Goal: Information Seeking & Learning: Compare options

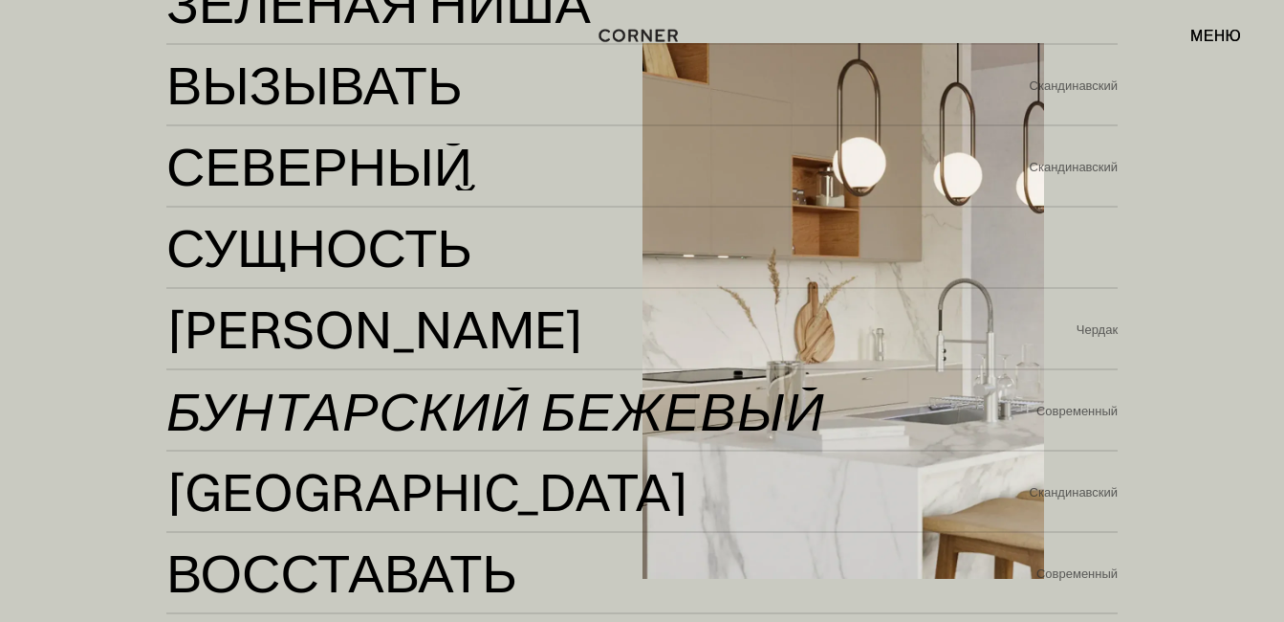
click at [334, 399] on div "Бунтарский бежевый" at bounding box center [495, 410] width 659 height 46
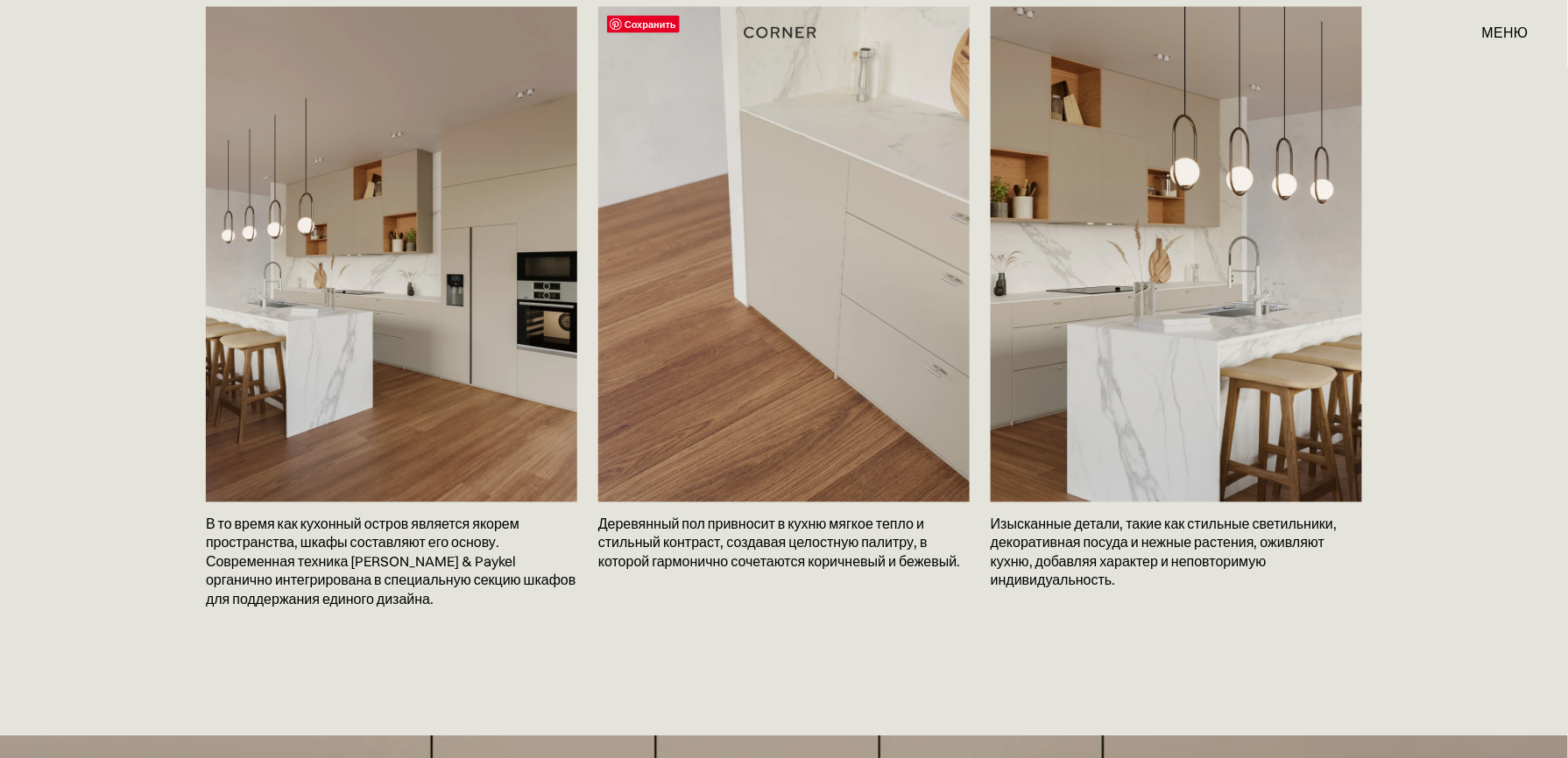
scroll to position [3502, 0]
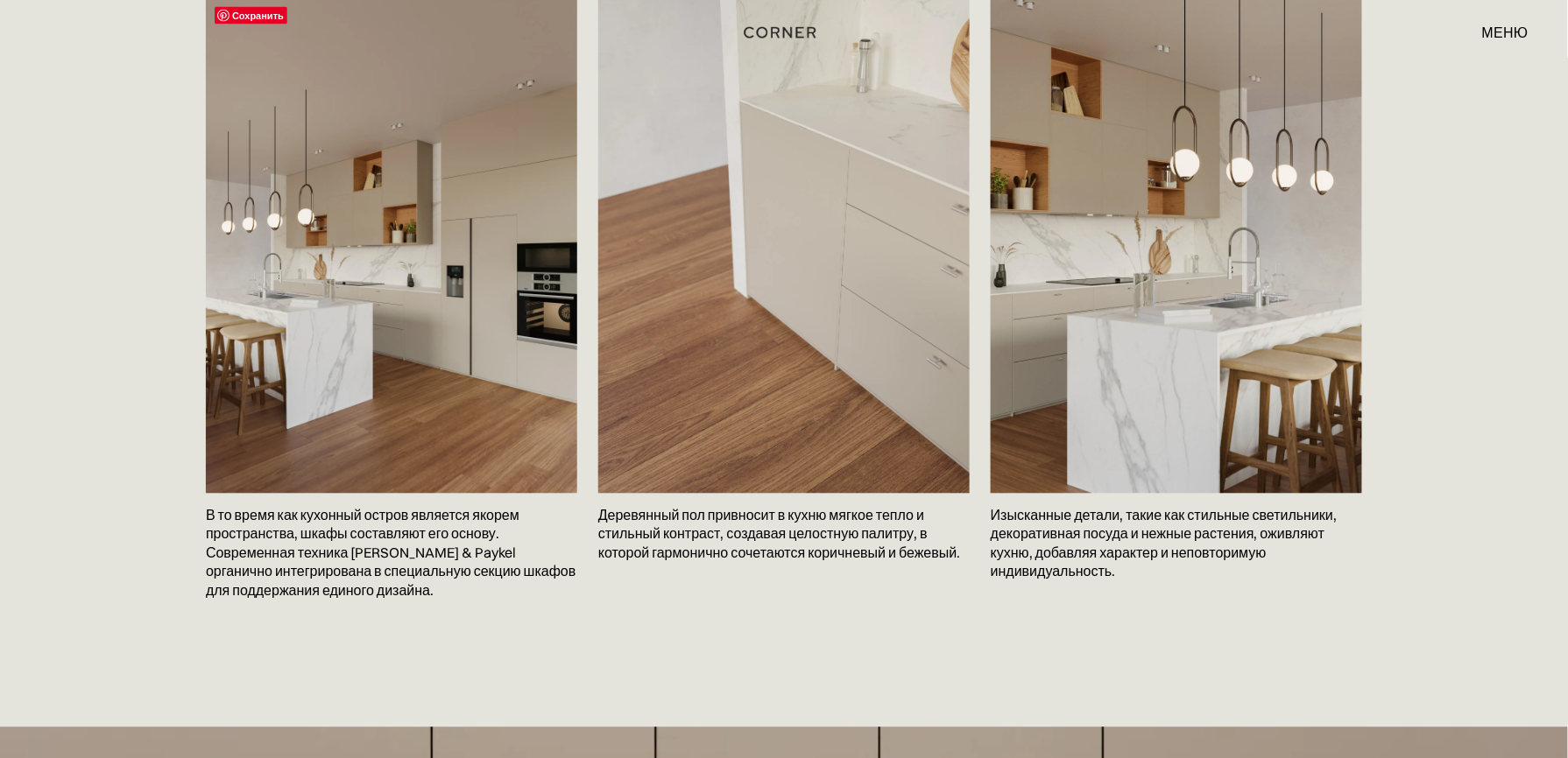
click at [436, 322] on img at bounding box center [391, 245] width 371 height 494
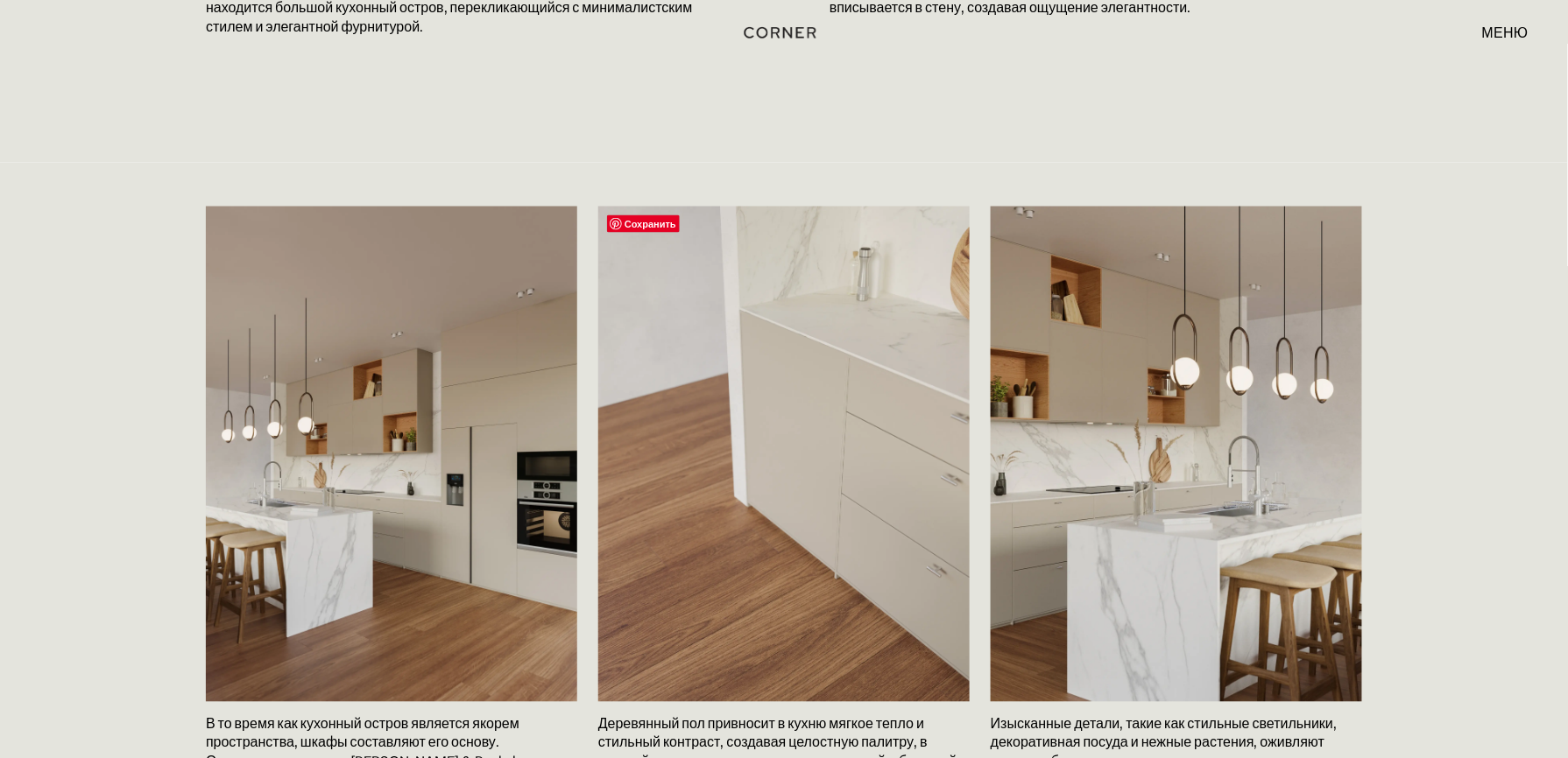
scroll to position [3034, 0]
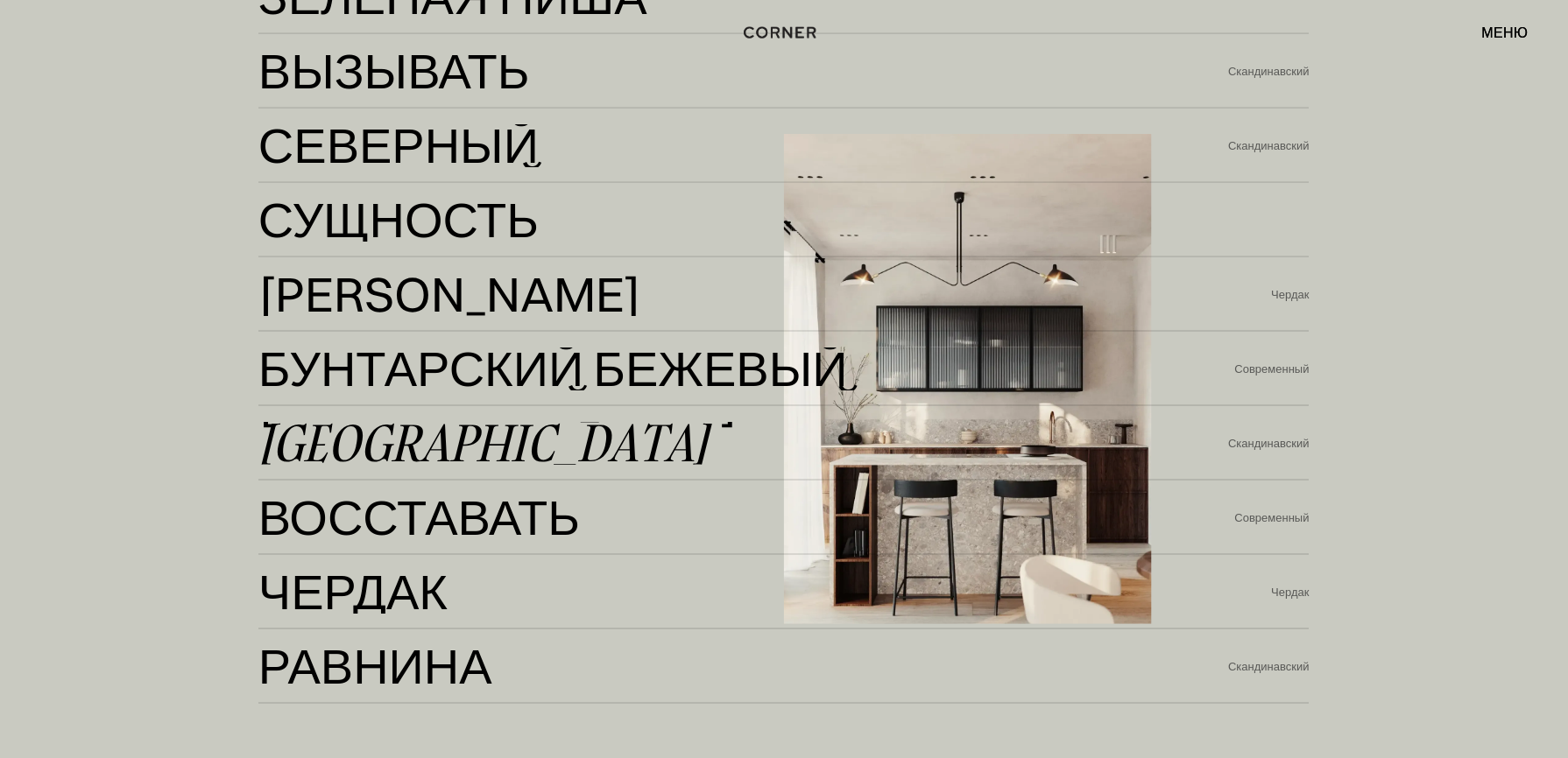
click at [453, 421] on div "Берлин Берлин Скандинавский" at bounding box center [783, 443] width 1051 height 74
click at [436, 438] on div "[GEOGRAPHIC_DATA]" at bounding box center [483, 443] width 450 height 42
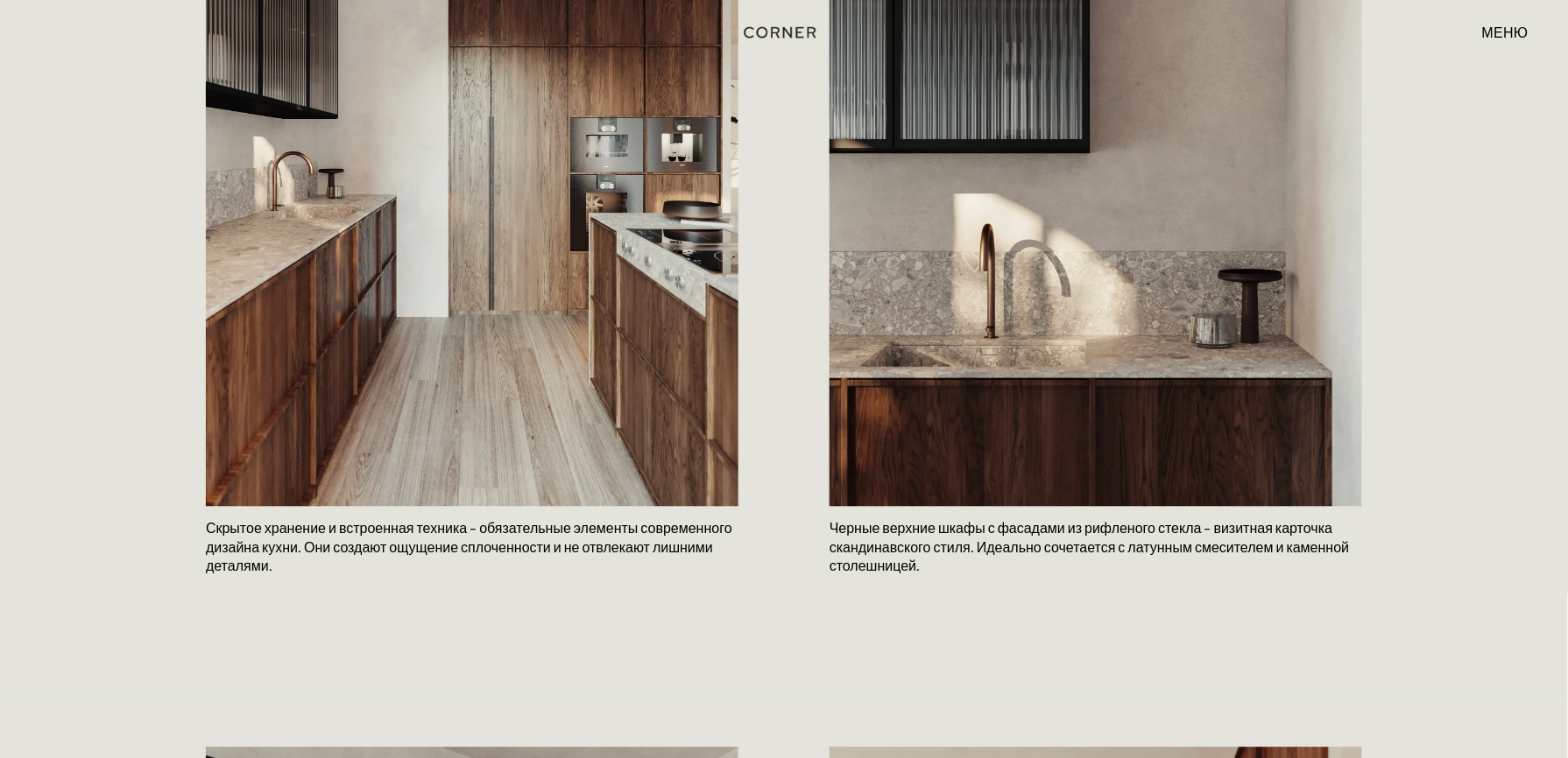
scroll to position [1190, 0]
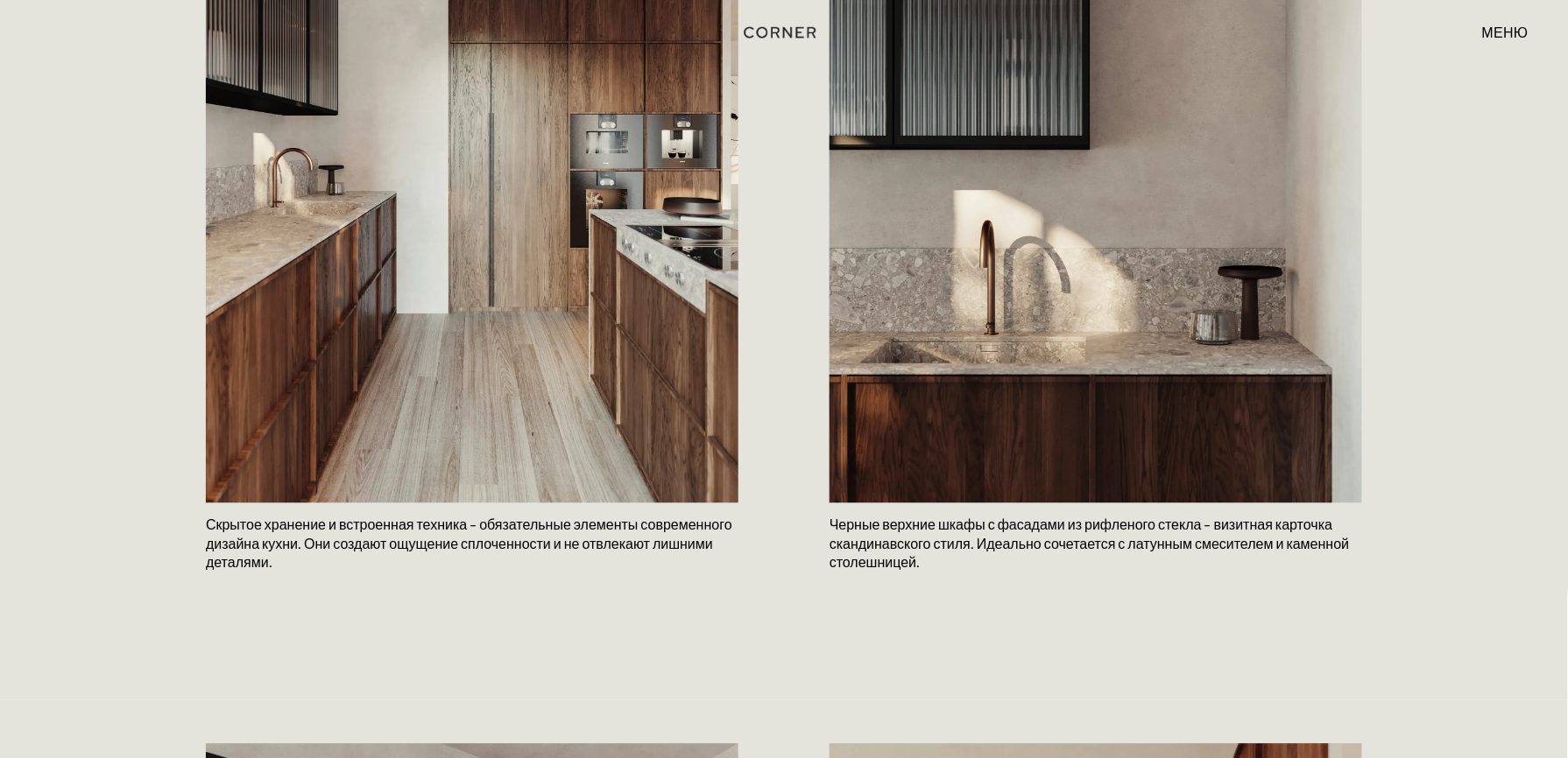
click at [561, 256] on img at bounding box center [472, 146] width 532 height 709
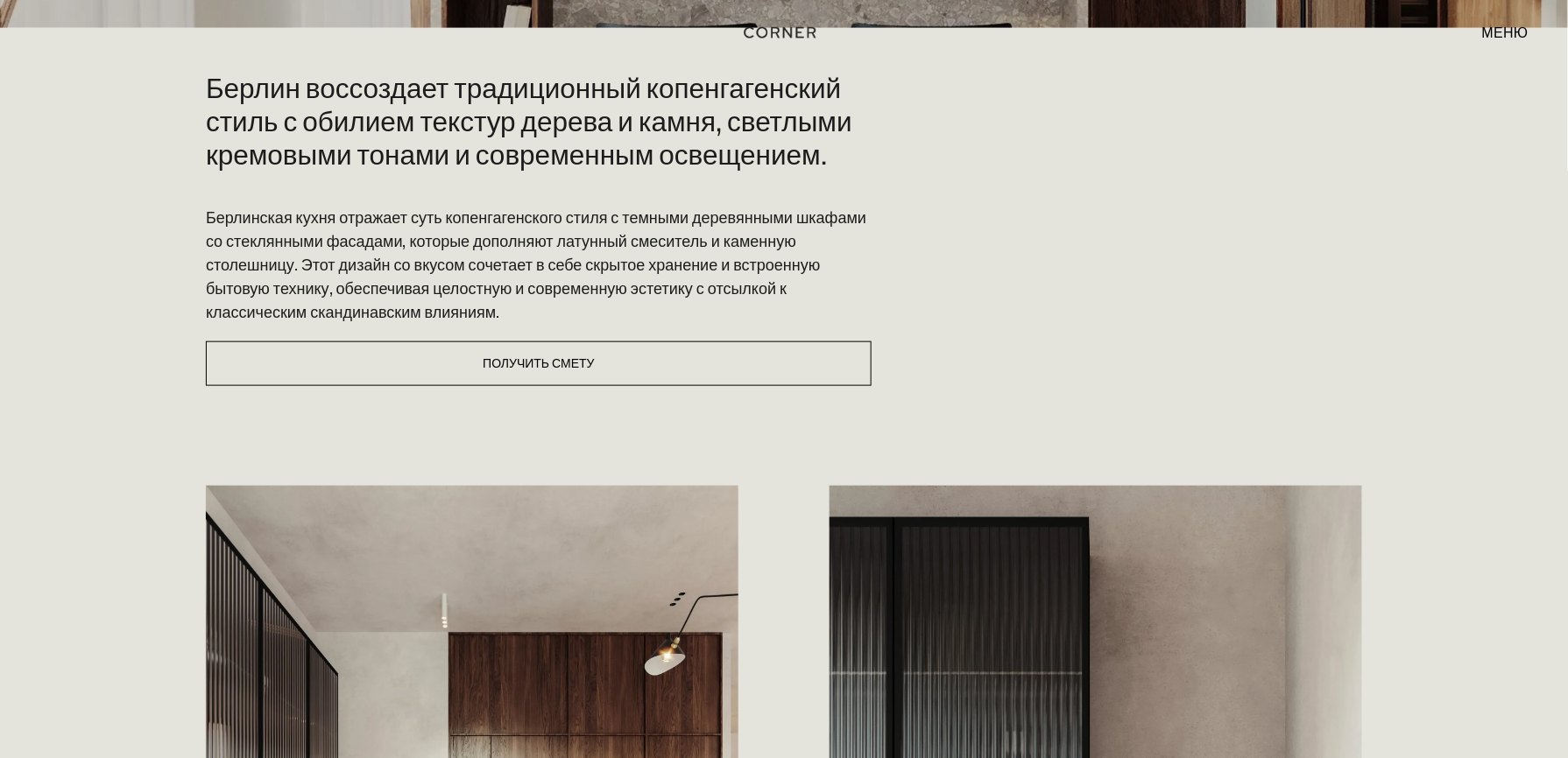
scroll to position [490, 0]
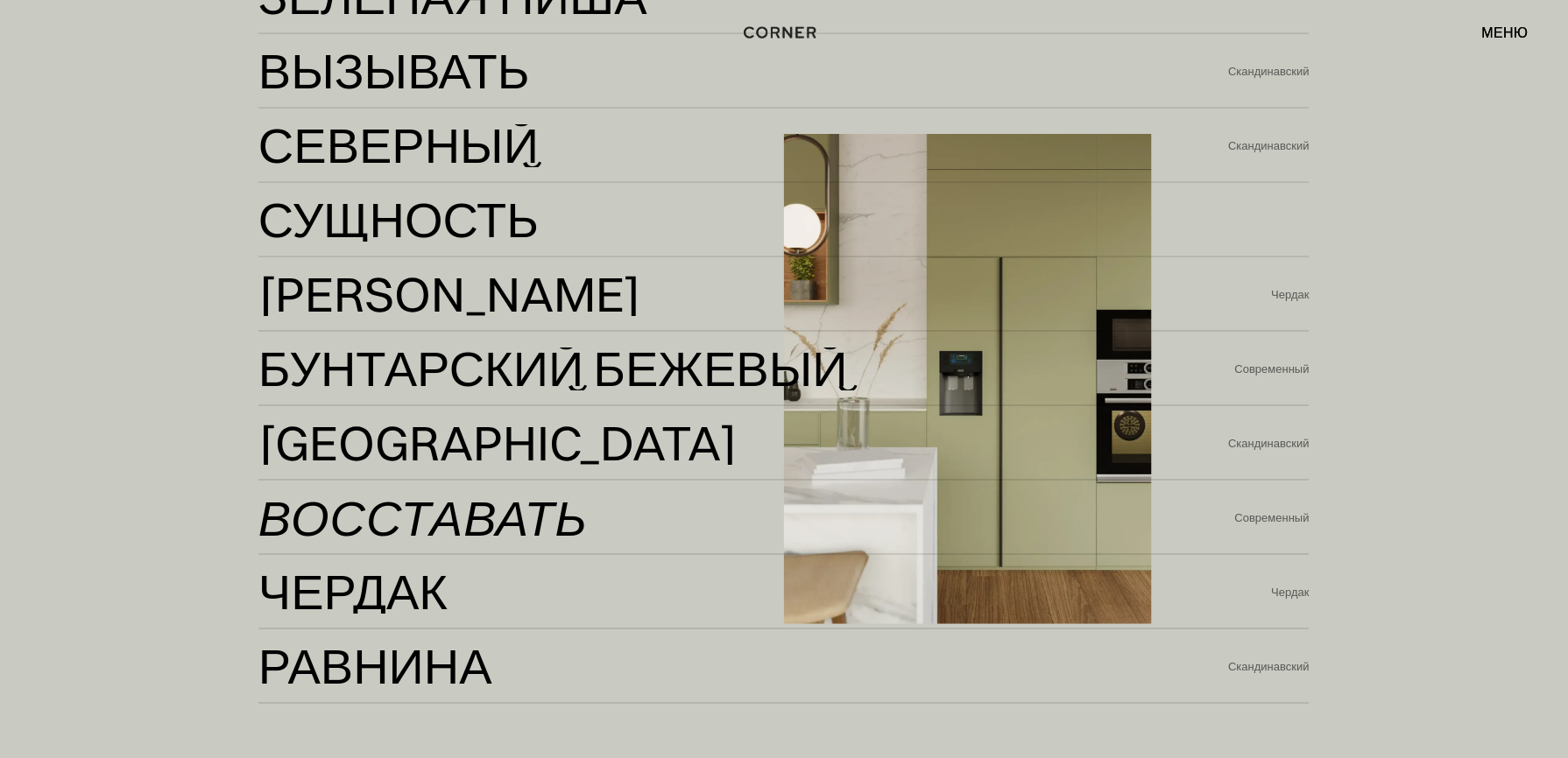
click at [383, 506] on div "Восставать" at bounding box center [423, 517] width 330 height 42
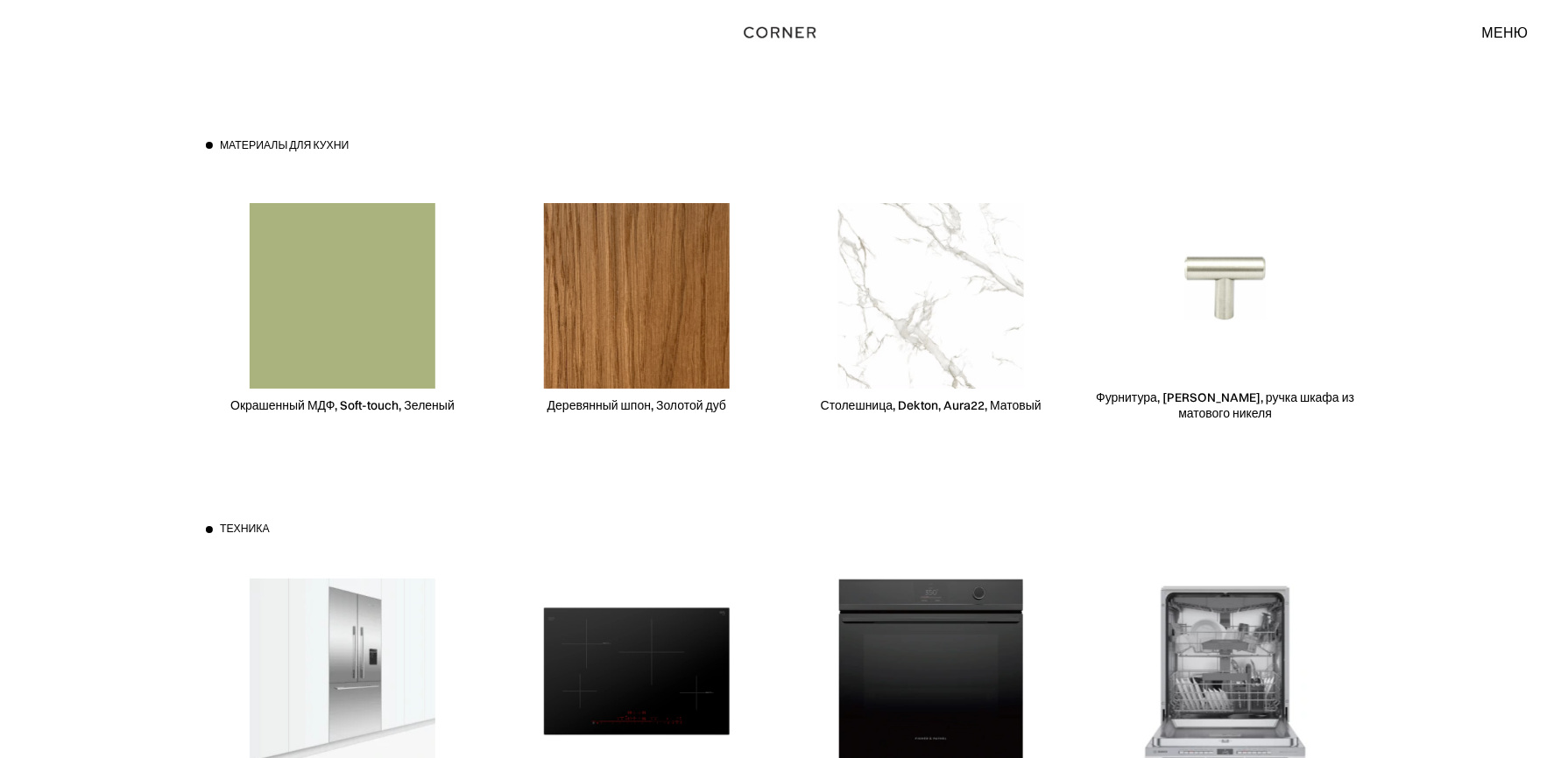
scroll to position [6886, 0]
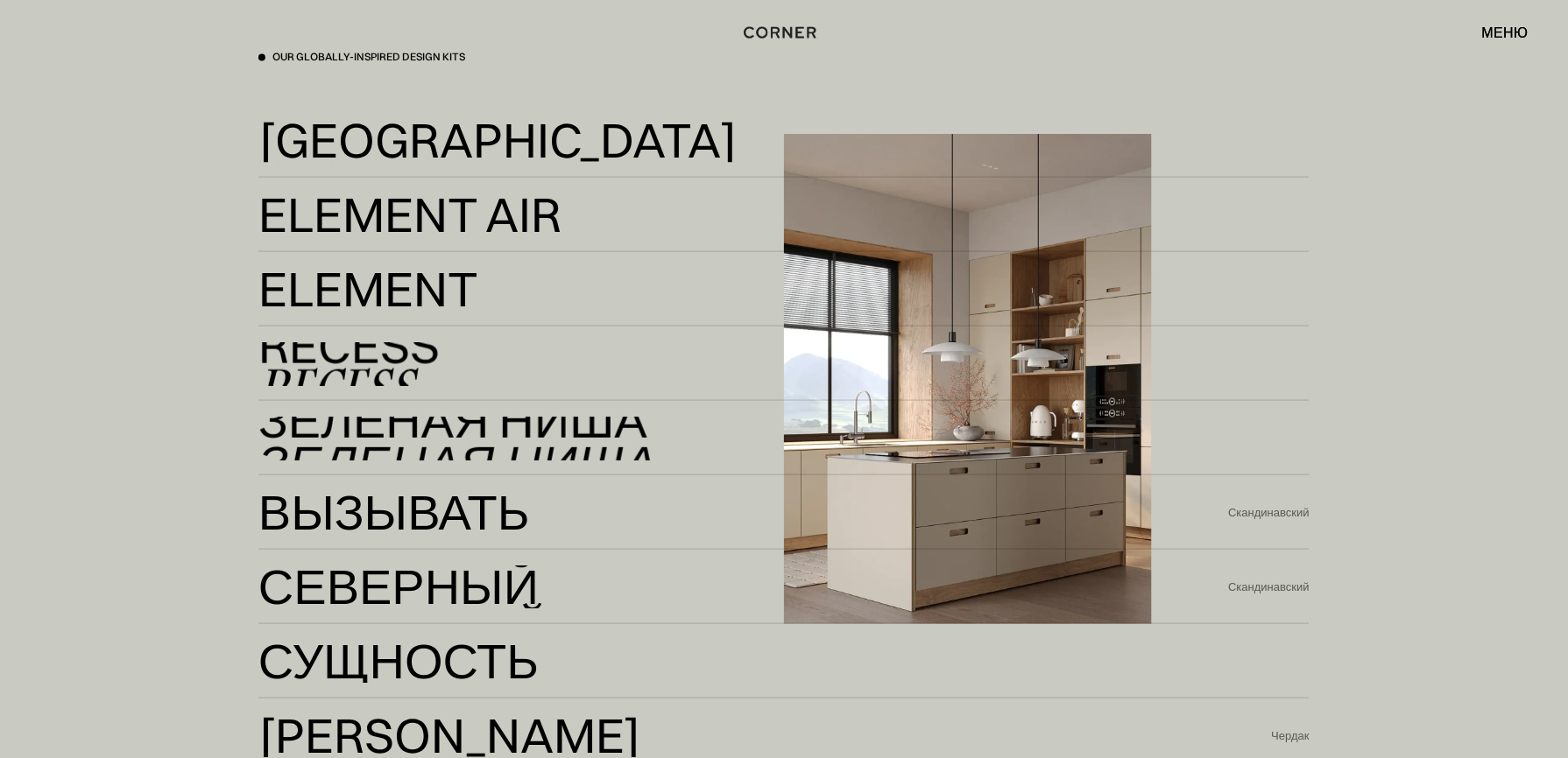
scroll to position [3667, 0]
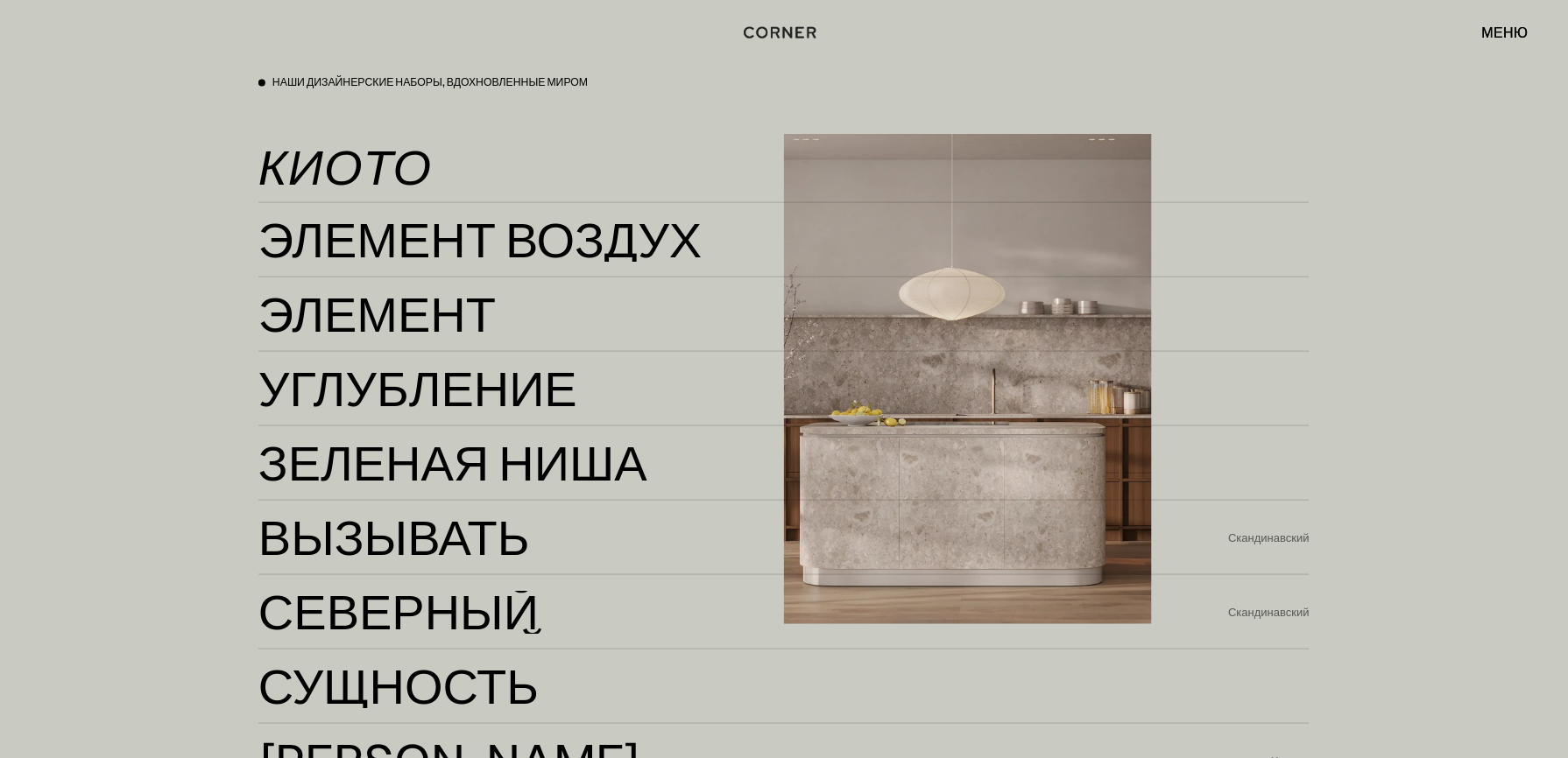
click at [400, 161] on div "Киото" at bounding box center [344, 166] width 173 height 42
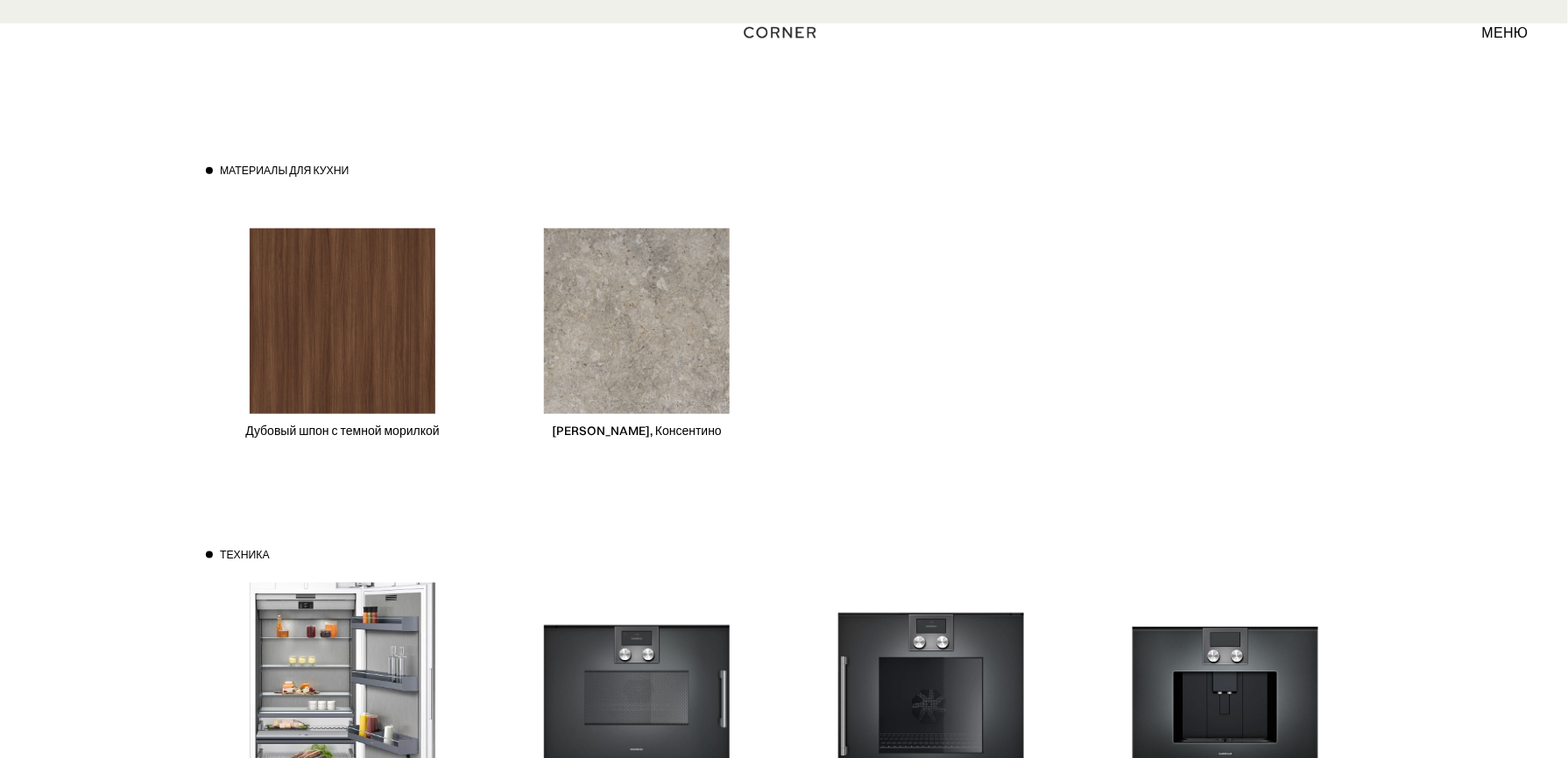
scroll to position [5485, 0]
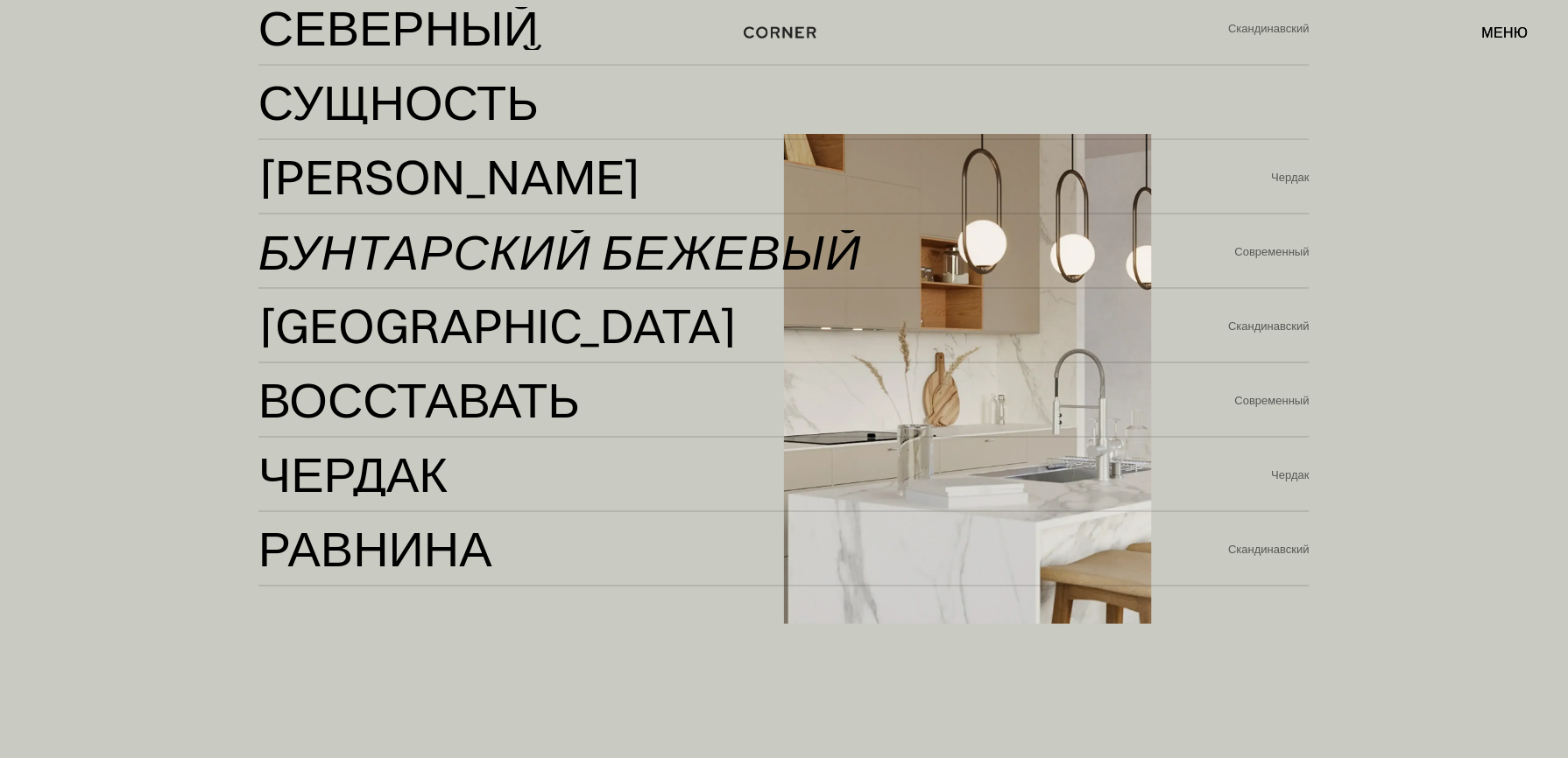
click at [439, 242] on div "Бунтарский бежевый" at bounding box center [560, 251] width 604 height 42
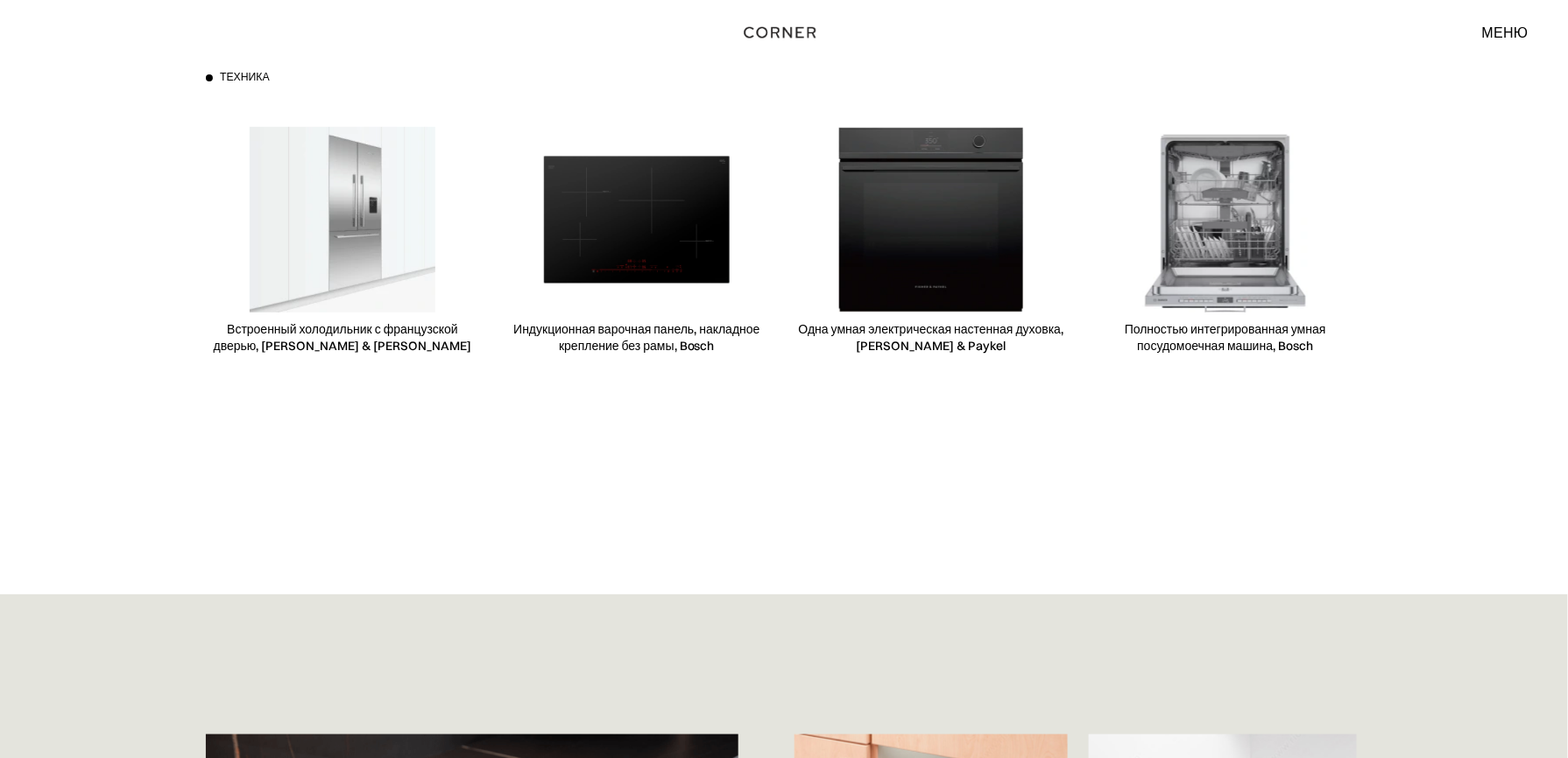
scroll to position [7236, 0]
